Goal: Contribute content

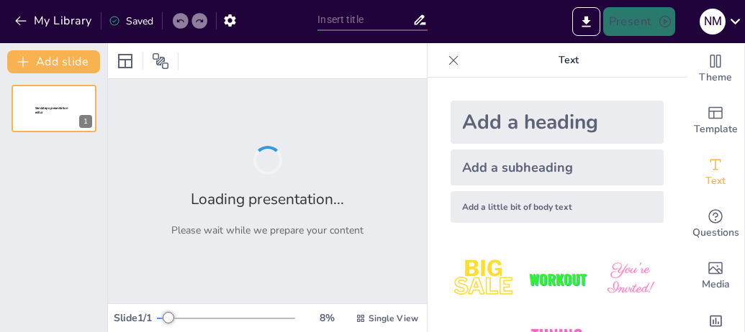
type input "Tokoh dan Ajaran Filsafat Pra-Socrates di [PERSON_NAME]"
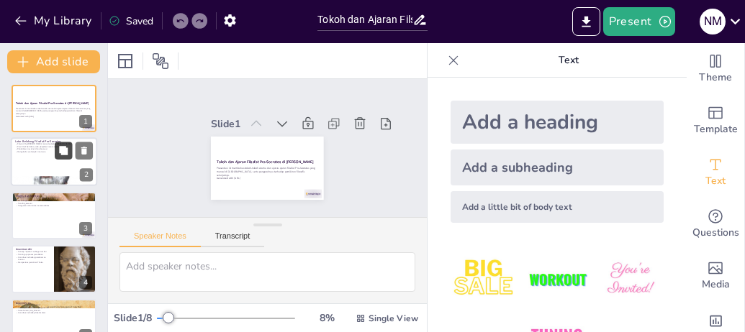
click at [71, 157] on button at bounding box center [63, 150] width 17 height 17
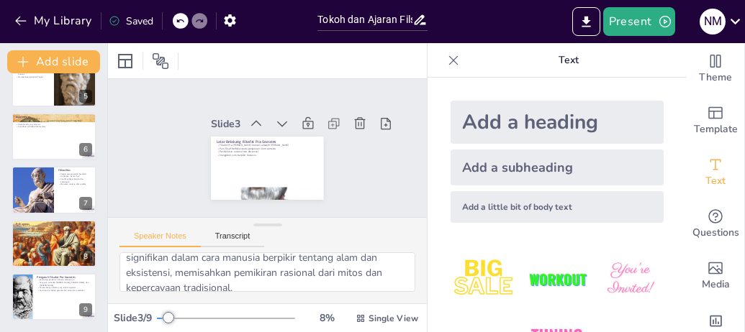
scroll to position [230, 0]
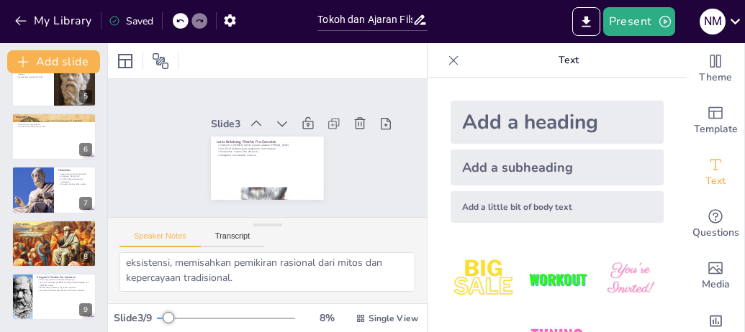
click at [446, 58] on icon at bounding box center [453, 60] width 14 height 14
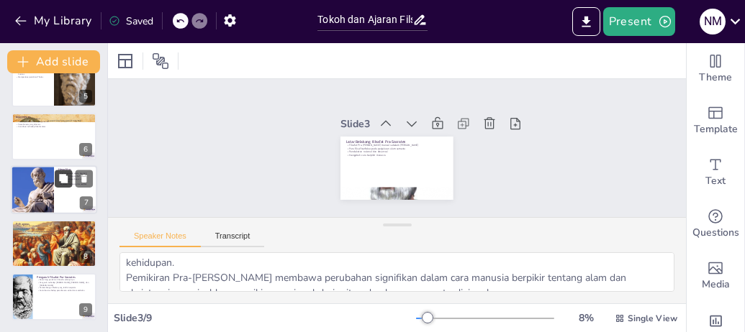
click at [71, 182] on button at bounding box center [63, 179] width 17 height 17
type textarea "Ajaran [PERSON_NAME] tentang perubahan menunjukkan bahwa perubahan adalah esens…"
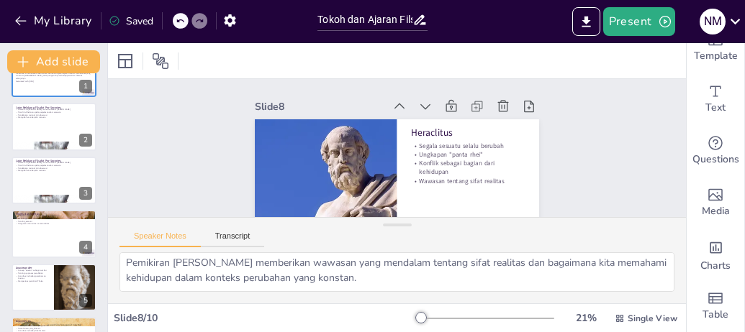
scroll to position [0, 0]
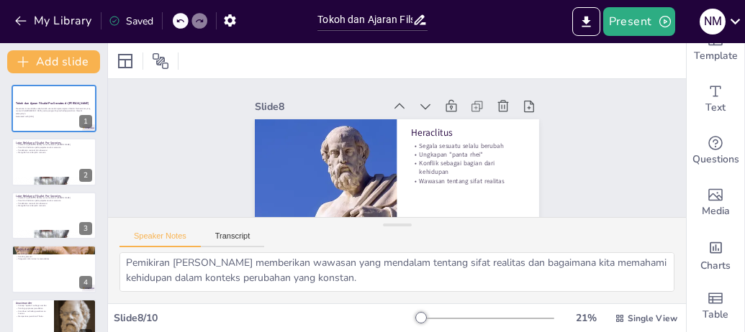
click at [35, 127] on div at bounding box center [54, 108] width 85 height 47
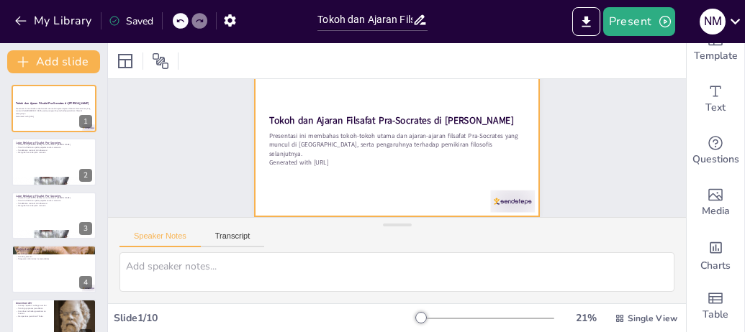
scroll to position [66, 0]
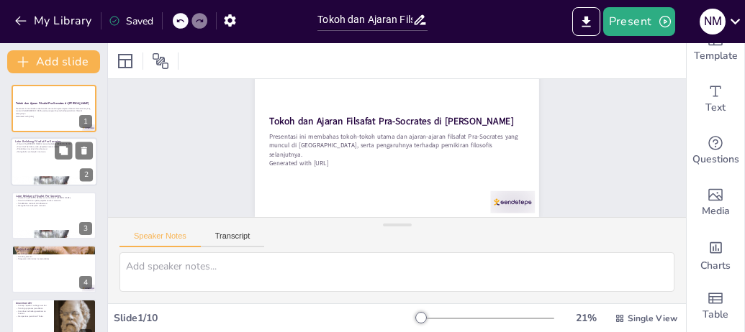
click at [50, 144] on p "Filsafat Pra-[PERSON_NAME] muncul sebelum [PERSON_NAME]" at bounding box center [54, 144] width 78 height 3
type textarea "Latar belakang filsafat Pra-[PERSON_NAME] menunjukkan bahwa pemikiran filosofis…"
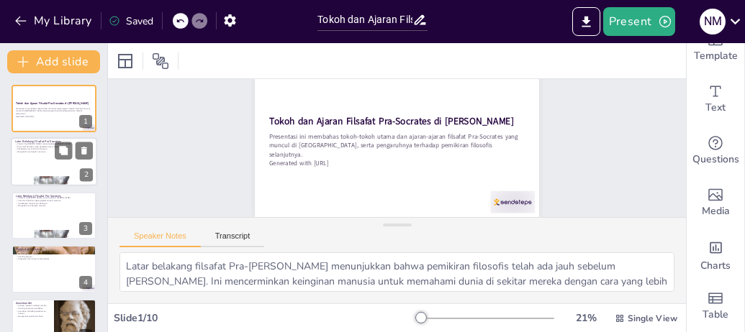
scroll to position [0, 0]
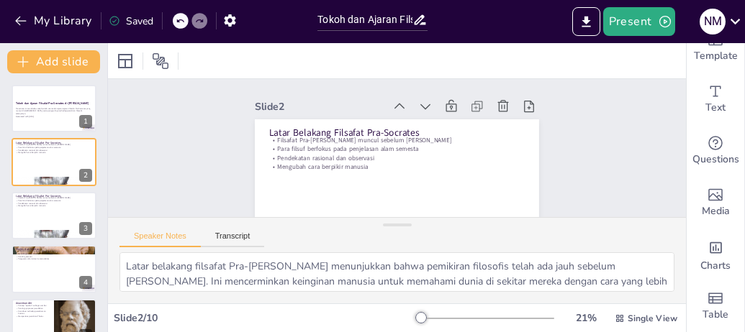
drag, startPoint x: 483, startPoint y: 113, endPoint x: 382, endPoint y: 24, distance: 135.1
click at [382, 24] on div "My Library Saved Tokoh dan Ajaran Filsafat Pra-Socrates di Athena Present N M D…" at bounding box center [372, 166] width 745 height 332
click at [15, 15] on icon "button" at bounding box center [21, 21] width 14 height 14
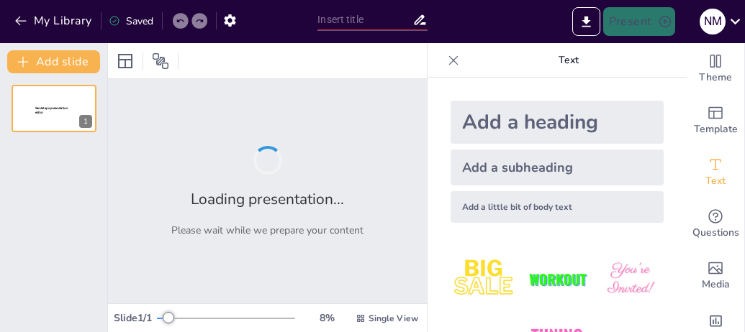
type input "Tokoh dan Ajaran Filsafat Pra-Socrates di [PERSON_NAME]"
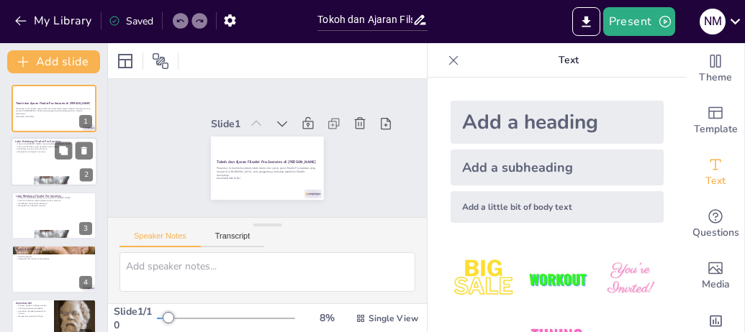
scroll to position [77, 0]
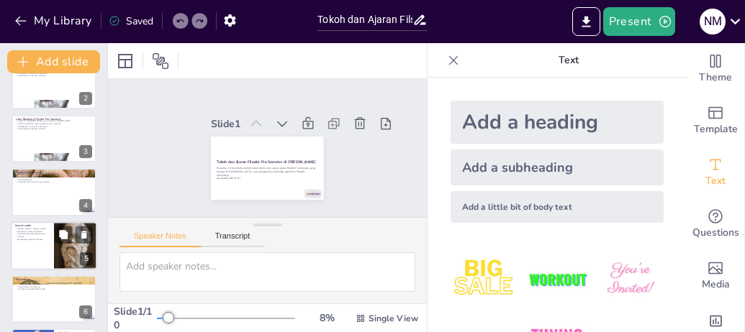
click at [37, 251] on div at bounding box center [54, 246] width 86 height 49
type textarea "Konsep "apeiron" yang diperkenalkan [PERSON_NAME] menunjukkan kedalaman pemikir…"
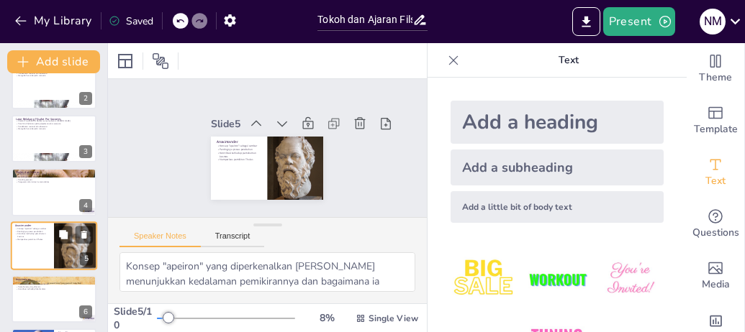
scroll to position [120, 0]
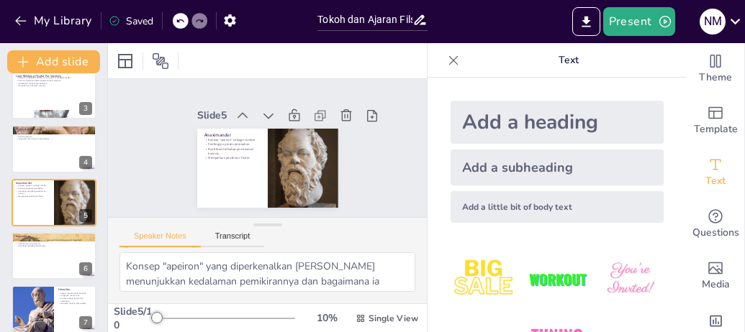
click at [143, 162] on div "Slide 1 Tokoh dan Ajaran Filsafat Pra-Socrates di Athena Presentasi ini membaha…" at bounding box center [267, 148] width 332 height 171
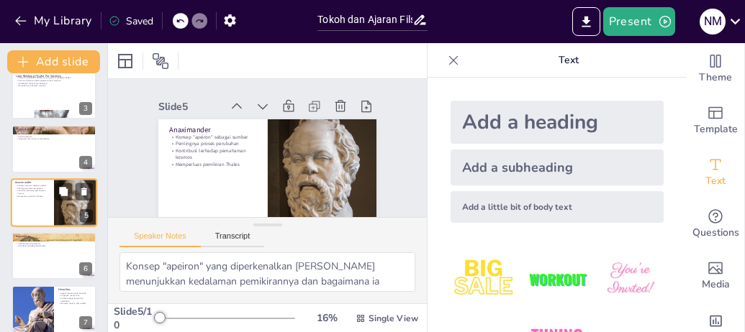
click at [88, 179] on div "Anaximander Konsep "apeiron" sebagai sumber Pentingnya proses perubahan Kontrib…" at bounding box center [54, 202] width 86 height 49
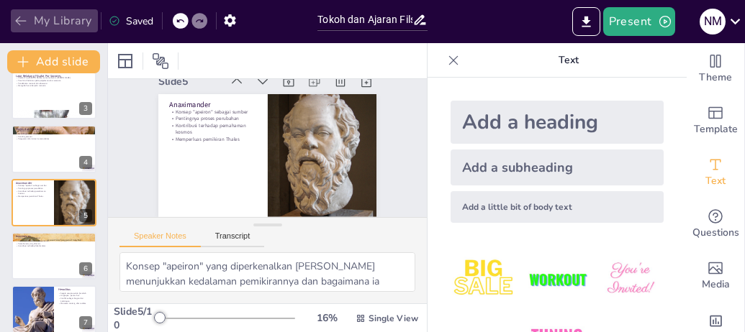
click at [18, 16] on icon "button" at bounding box center [21, 21] width 14 height 14
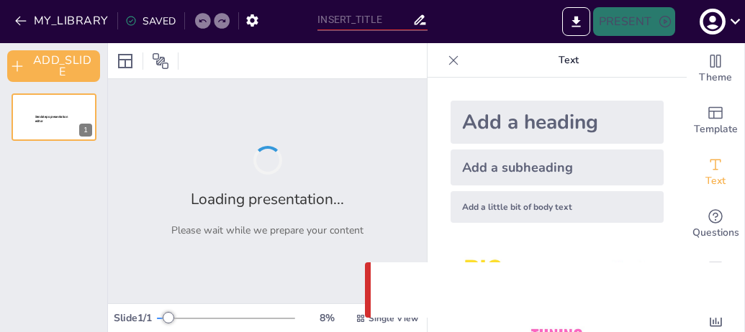
type input "Tokoh dan Ajaran Filsafat Pra-Socrates di [PERSON_NAME]"
